Goal: Navigation & Orientation: Find specific page/section

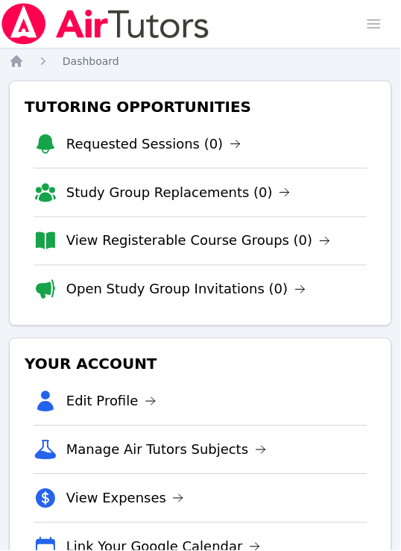
click at [225, 66] on nav "Home Dashboard" at bounding box center [200, 61] width 383 height 15
